Goal: Find specific page/section: Find specific page/section

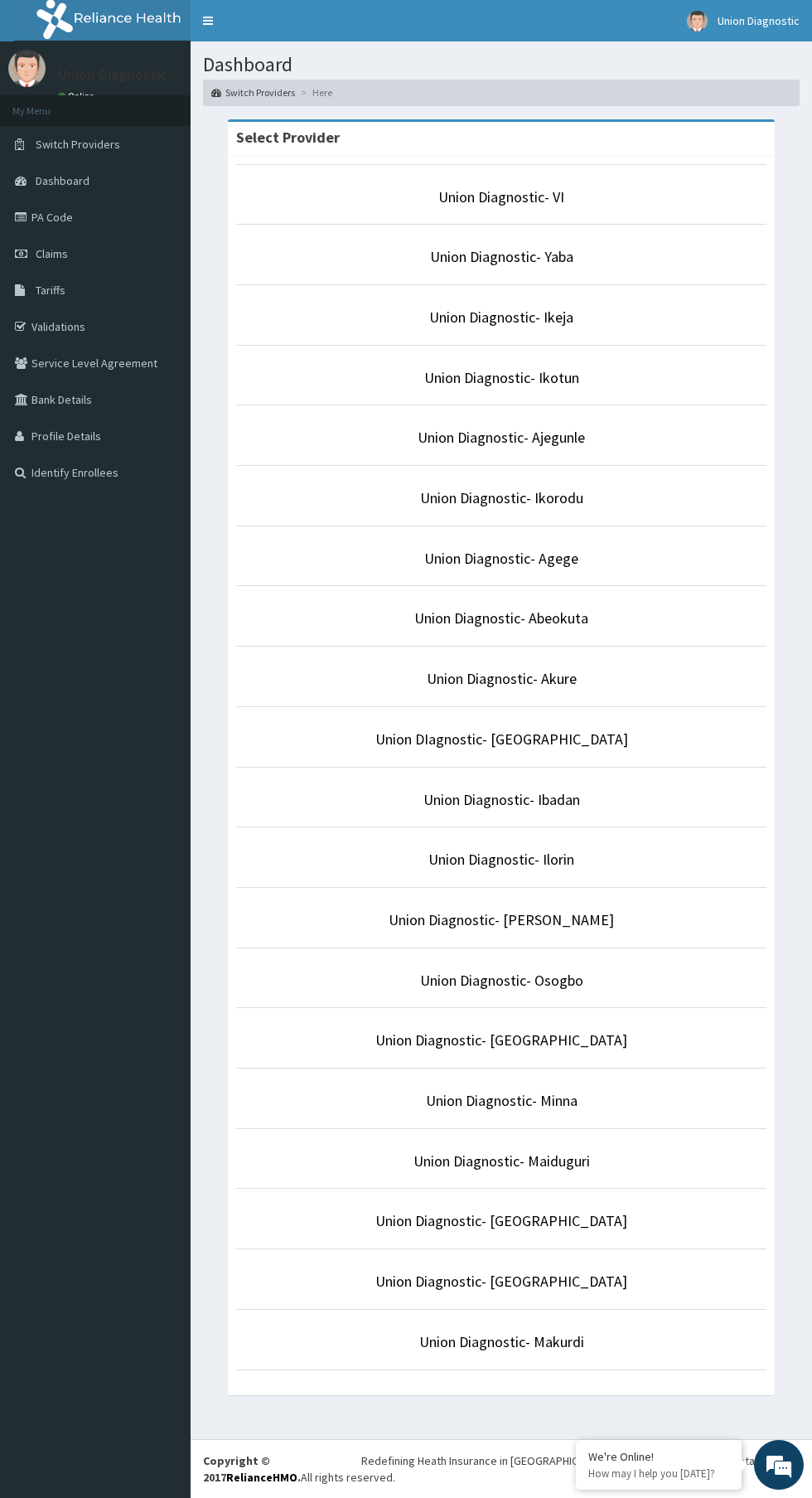
click at [615, 383] on p "Union Diagnostic- Ikotun" at bounding box center [501, 378] width 530 height 22
click at [521, 383] on link "Union Diagnostic- Ikotun" at bounding box center [501, 377] width 155 height 19
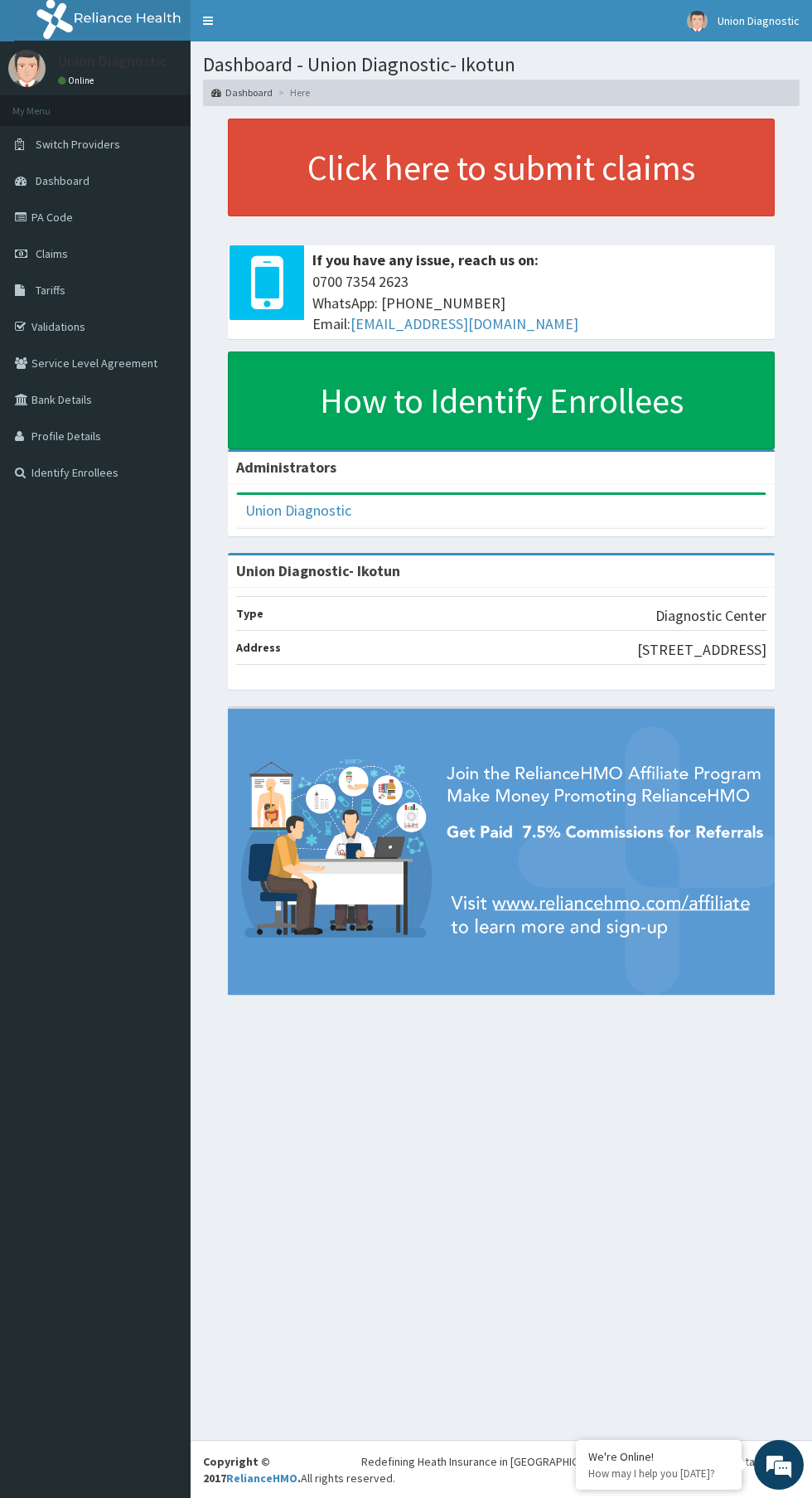
click at [123, 207] on link "PA Code" at bounding box center [95, 217] width 191 height 36
